Goal: Download file/media

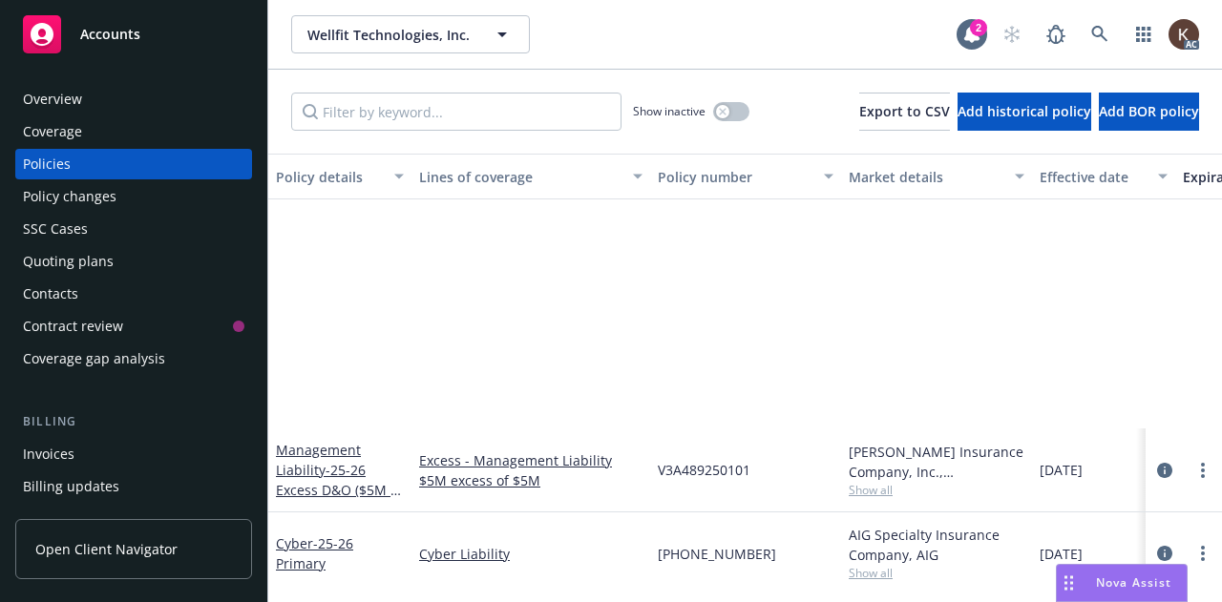
scroll to position [310, 0]
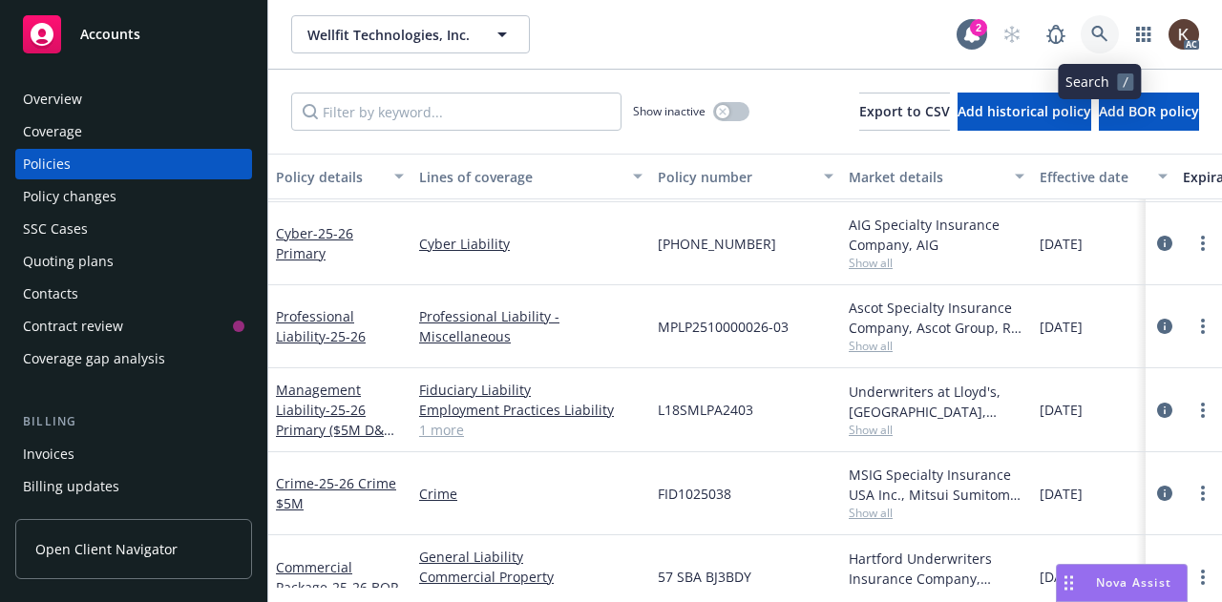
click at [1108, 30] on link at bounding box center [1100, 34] width 38 height 38
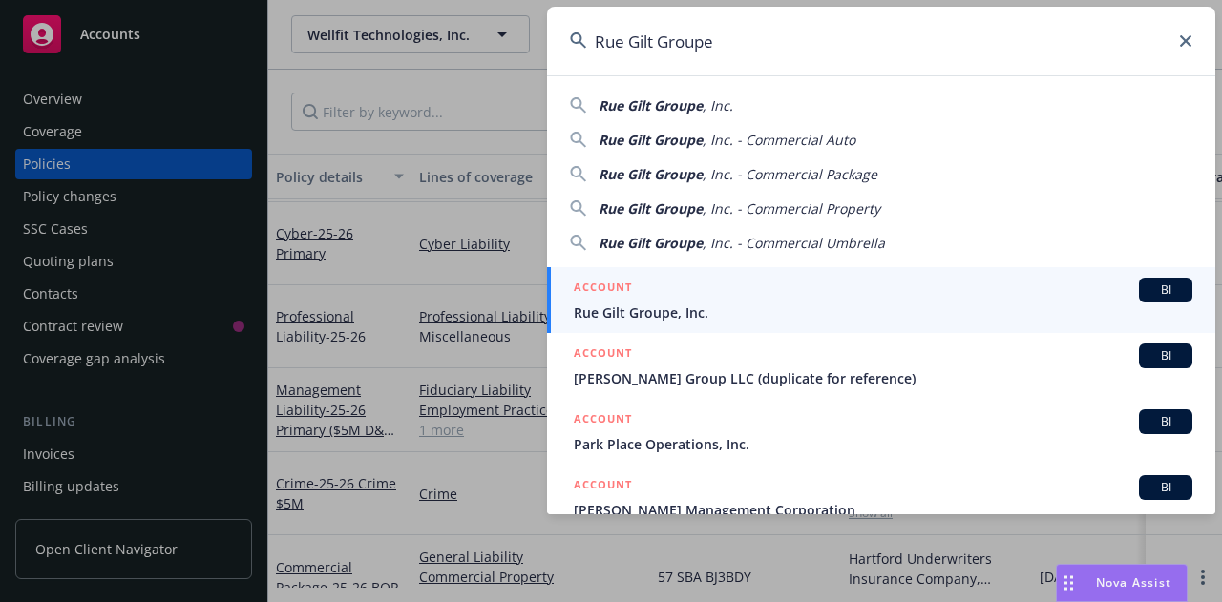
type input "Rue Gilt Groupe"
click at [645, 303] on span "Rue Gilt Groupe, Inc." at bounding box center [883, 313] width 619 height 20
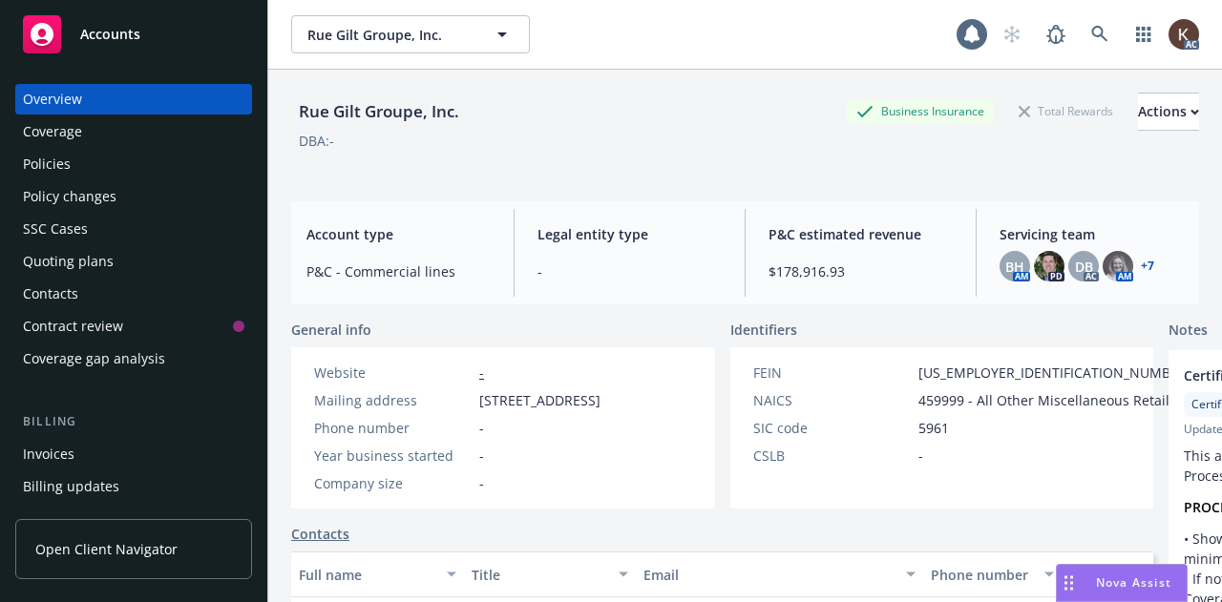
click at [171, 158] on div "Policies" at bounding box center [133, 164] width 221 height 31
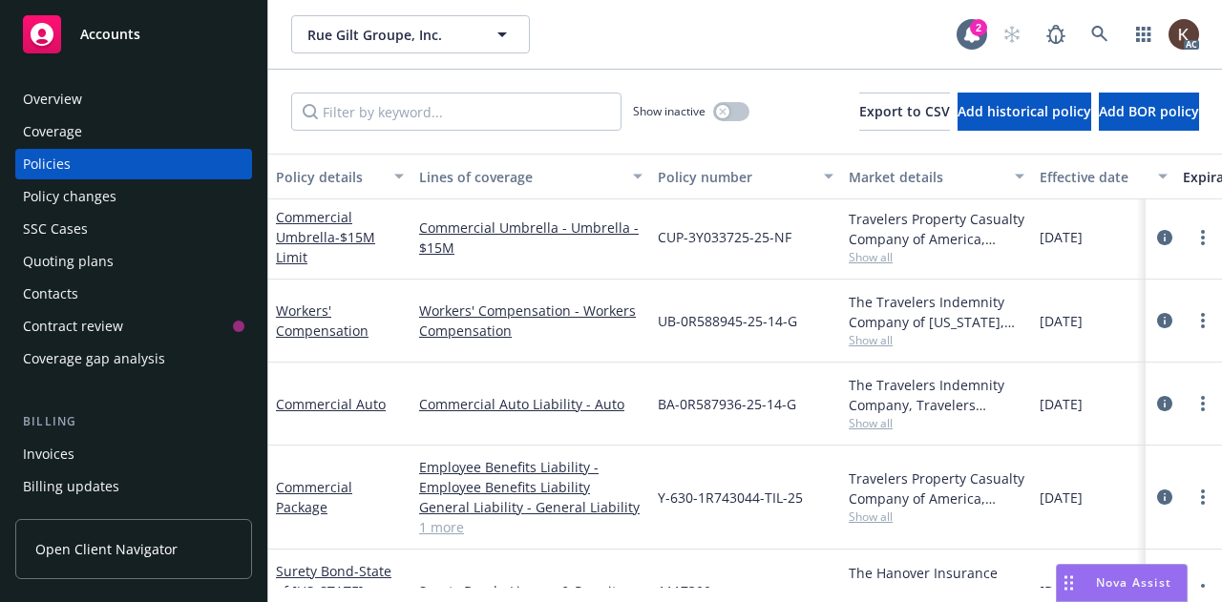
scroll to position [979, 0]
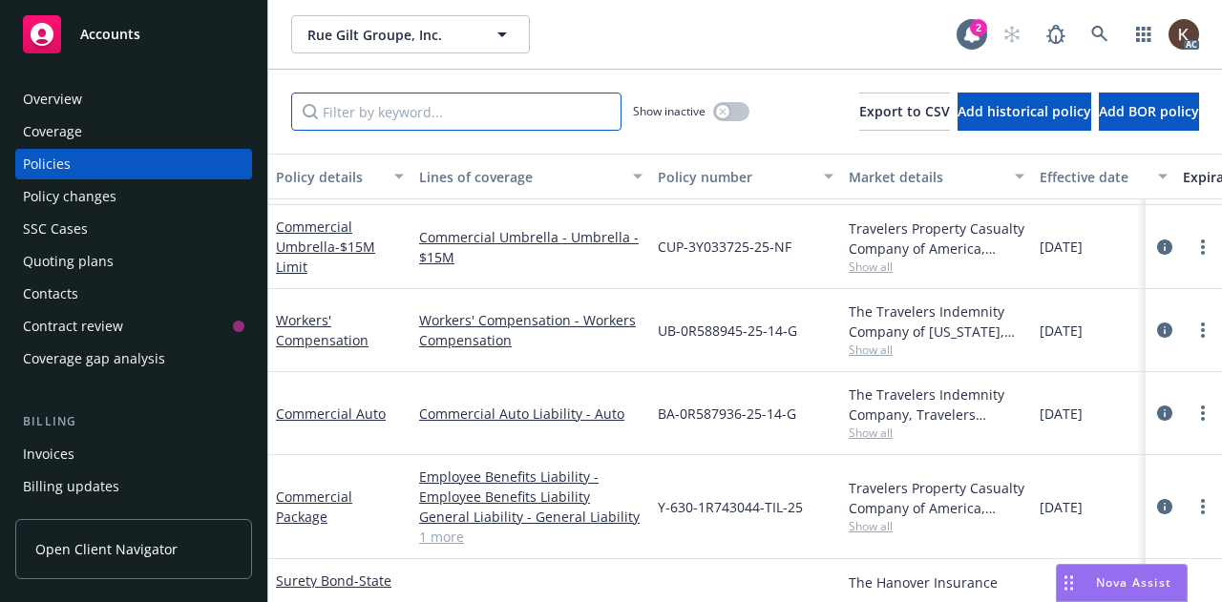
click at [416, 129] on input "Filter by keyword..." at bounding box center [456, 112] width 330 height 38
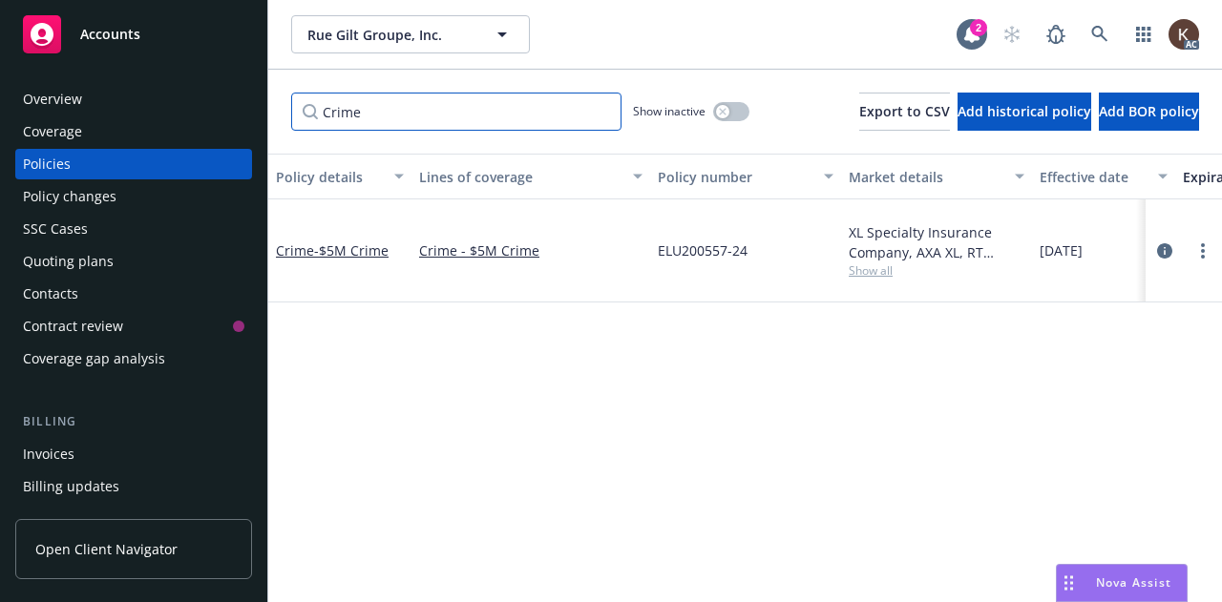
scroll to position [0, 0]
type input "Crime"
click at [704, 255] on div "ELU200557-24" at bounding box center [745, 251] width 191 height 103
drag, startPoint x: 756, startPoint y: 255, endPoint x: 658, endPoint y: 221, distance: 103.9
click at [658, 221] on div "ELU200557-24" at bounding box center [745, 251] width 191 height 103
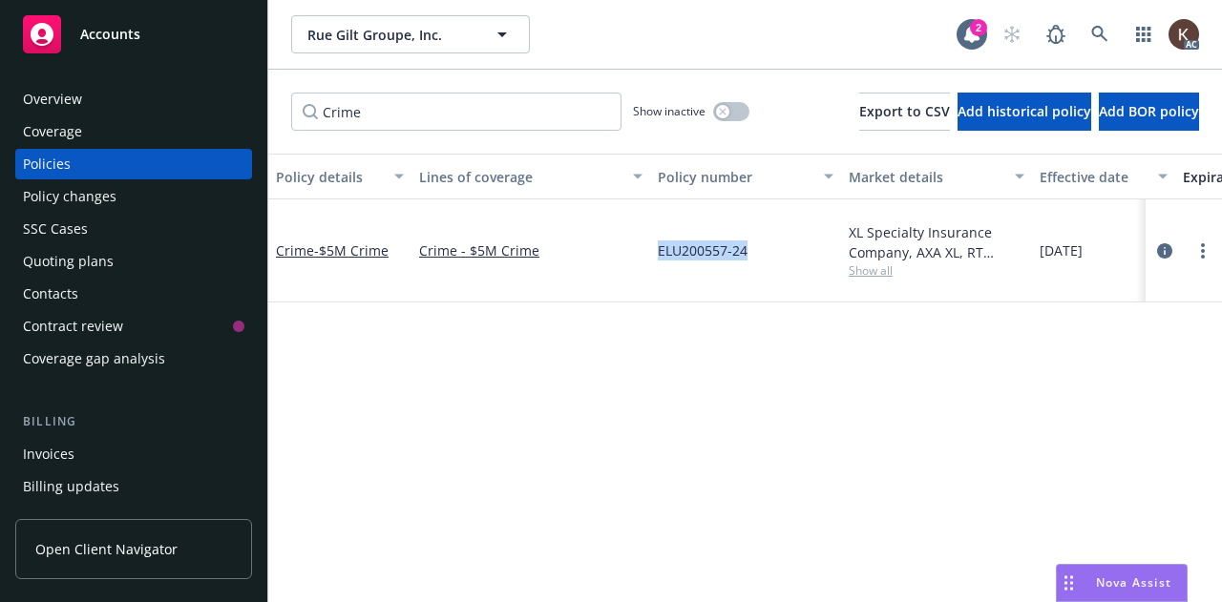
copy span "ELU200557-24"
click at [658, 221] on div "ELU200557-24" at bounding box center [745, 251] width 191 height 103
click at [380, 245] on span "- $5M Crime" at bounding box center [351, 251] width 74 height 18
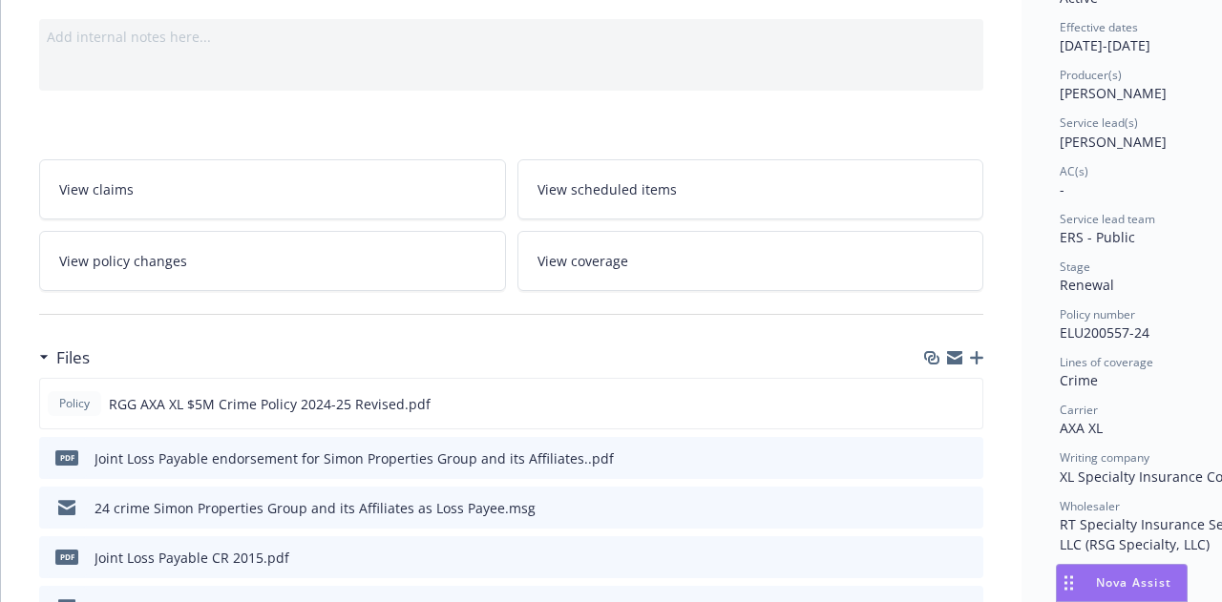
scroll to position [191, 0]
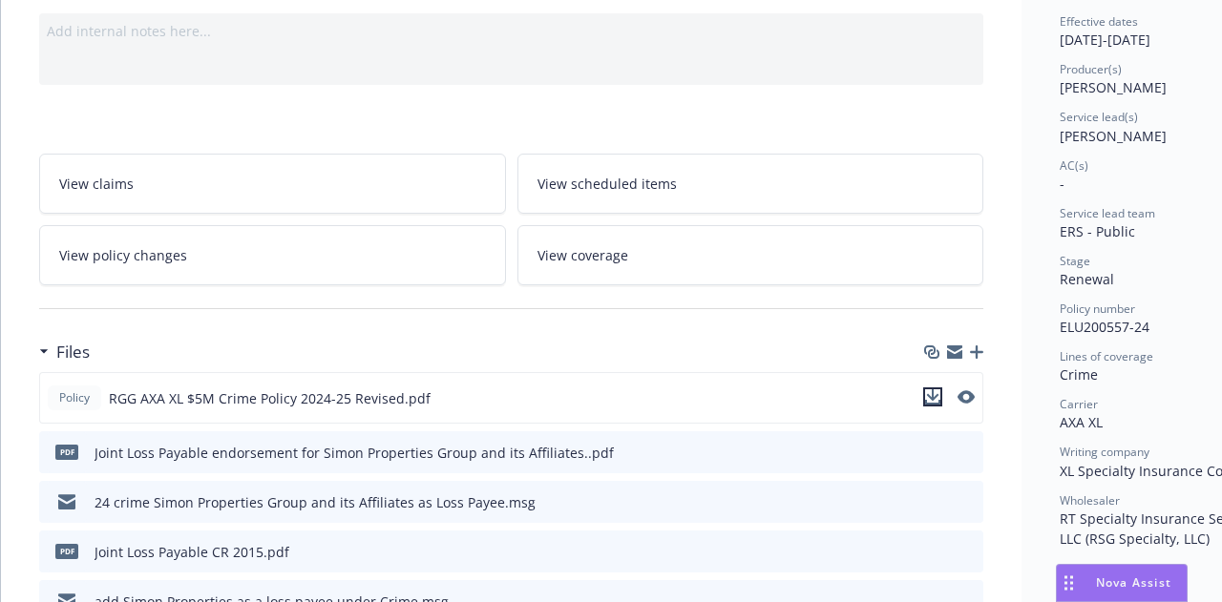
click at [938, 392] on icon "download file" at bounding box center [932, 397] width 15 height 15
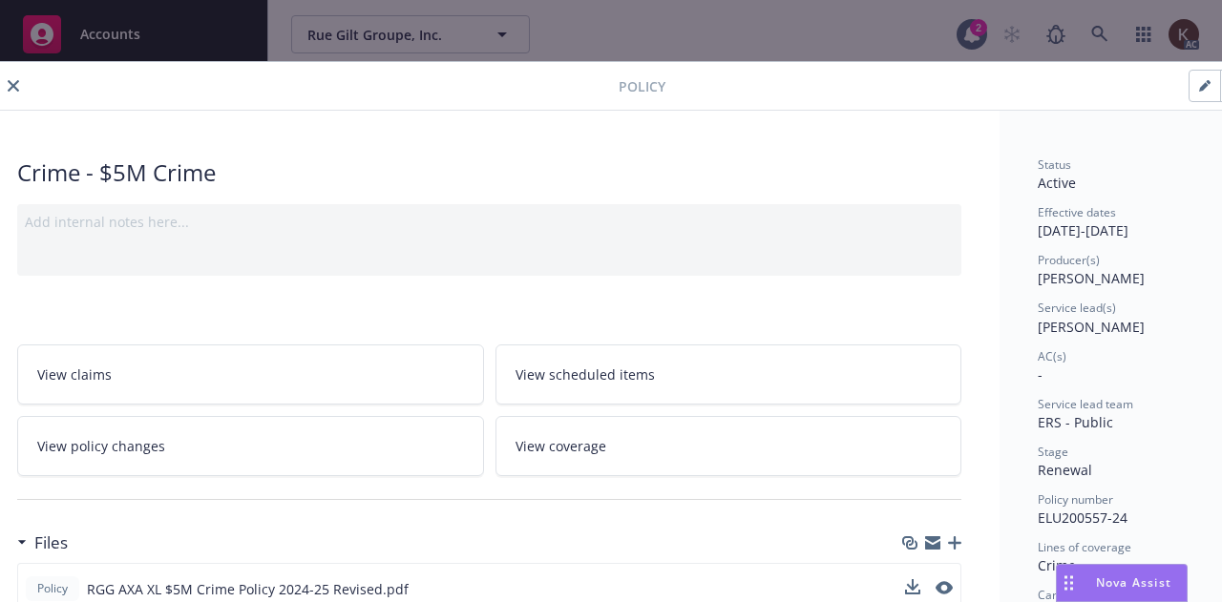
scroll to position [0, 18]
click at [6, 85] on button "close" at bounding box center [17, 85] width 23 height 23
